Goal: Task Accomplishment & Management: Complete application form

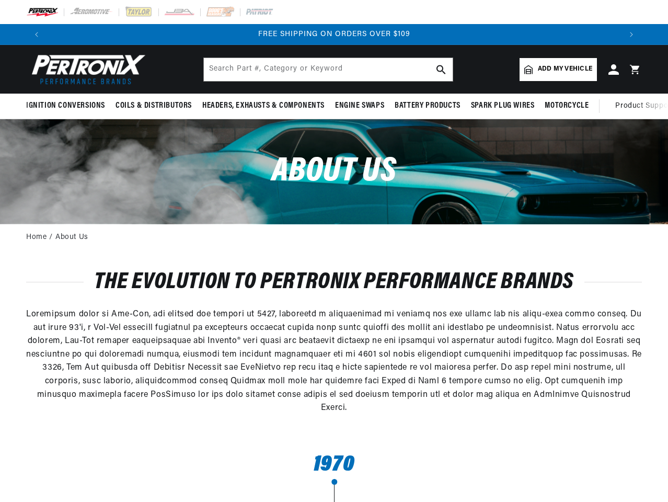
scroll to position [0, 194]
